Goal: Register for event/course

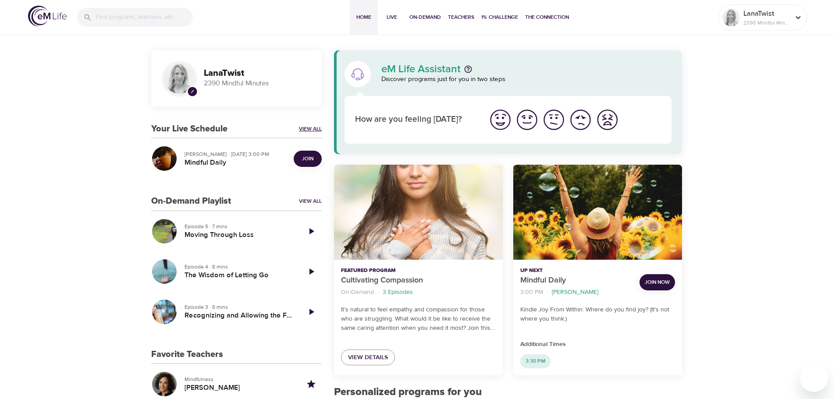
click at [312, 129] on link "View All" at bounding box center [310, 128] width 23 height 7
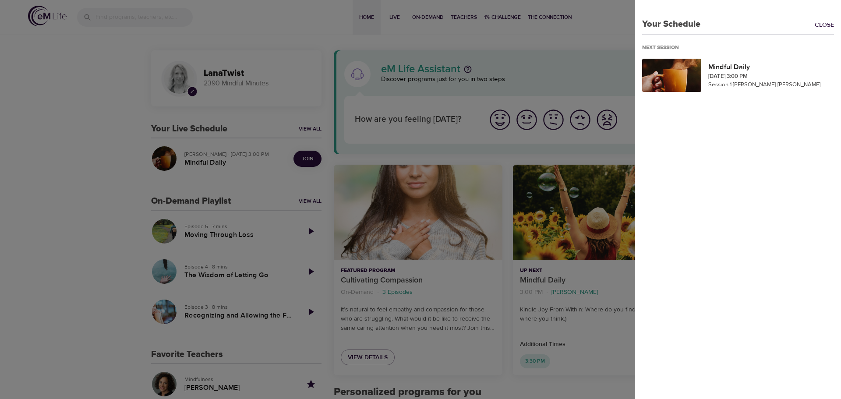
click at [99, 181] on div at bounding box center [420, 199] width 841 height 399
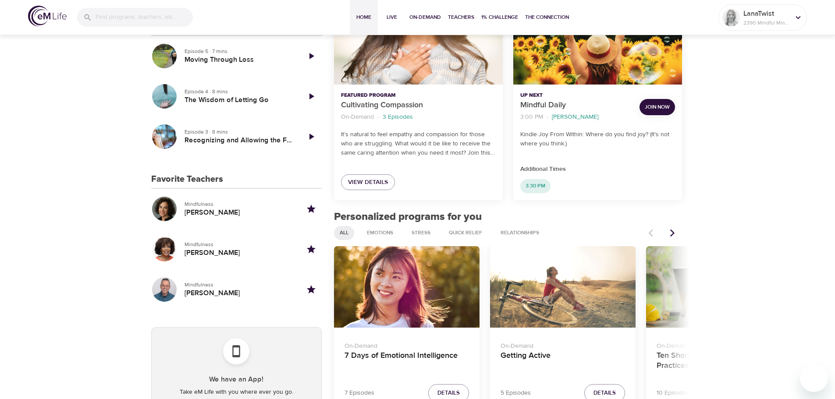
scroll to position [88, 0]
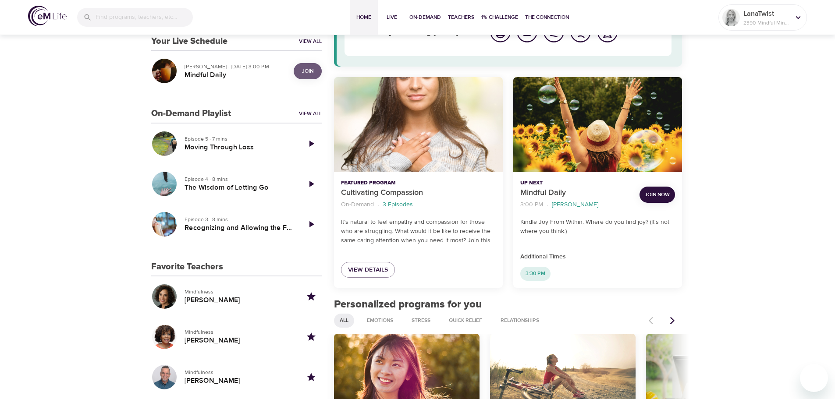
click at [302, 70] on span "Join" at bounding box center [307, 71] width 11 height 9
click at [391, 16] on span "Live" at bounding box center [391, 17] width 21 height 9
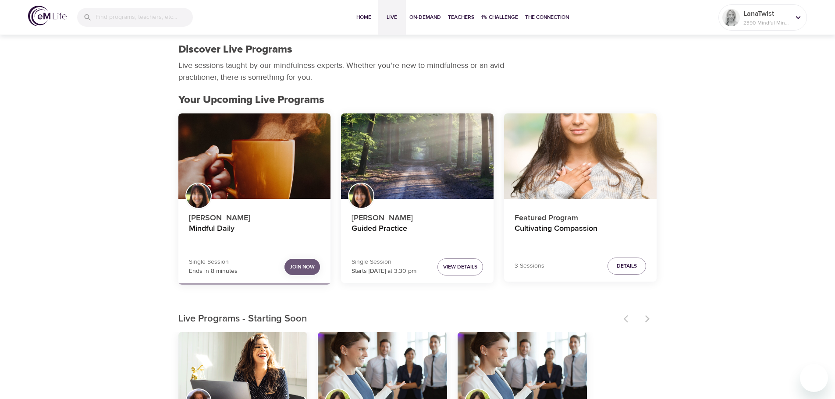
click at [308, 265] on span "Join Now" at bounding box center [302, 266] width 25 height 9
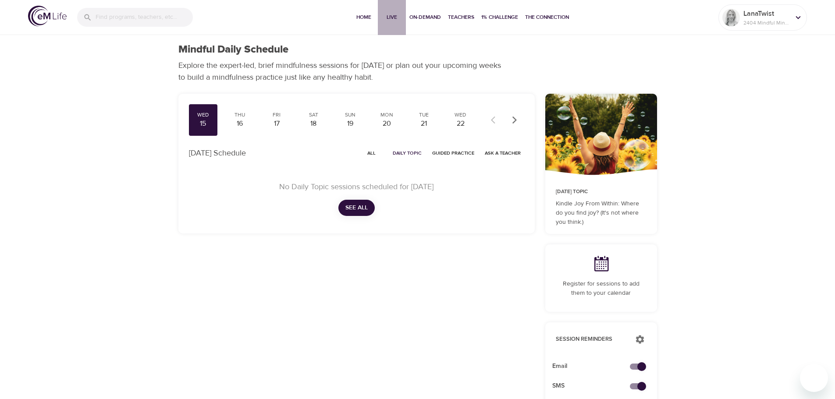
click at [391, 15] on span "Live" at bounding box center [391, 17] width 21 height 9
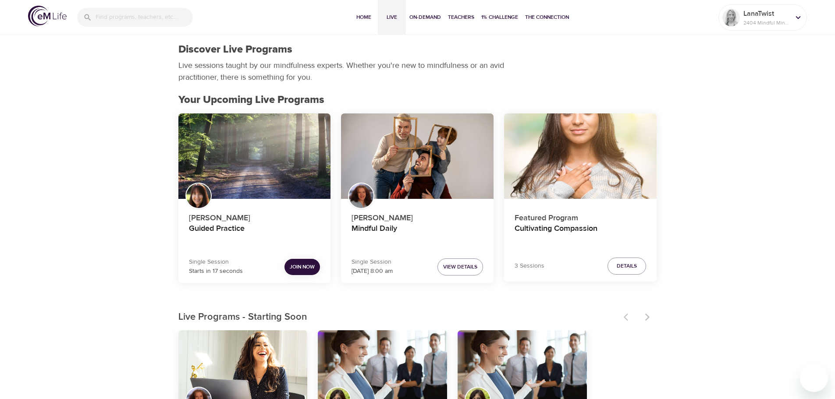
click at [304, 262] on span "Join Now" at bounding box center [302, 266] width 25 height 9
